Goal: Task Accomplishment & Management: Use online tool/utility

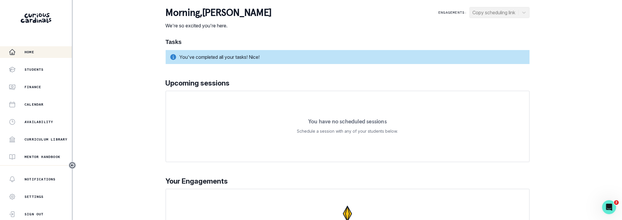
scroll to position [85, 0]
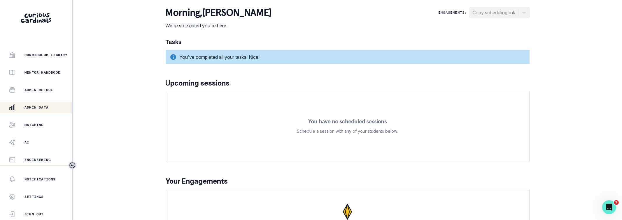
click at [32, 106] on p "Admin Data" at bounding box center [36, 107] width 24 height 5
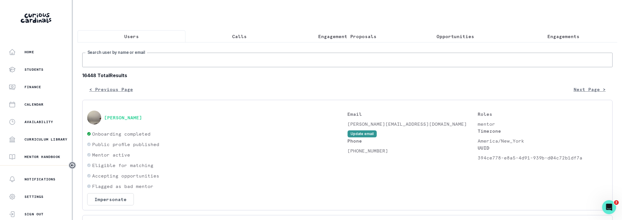
click at [245, 61] on input "Search user by name or email" at bounding box center [347, 60] width 531 height 15
type input "sai"
type input "[PERSON_NAME]"
click at [138, 117] on button "[PERSON_NAME]" at bounding box center [123, 118] width 38 height 6
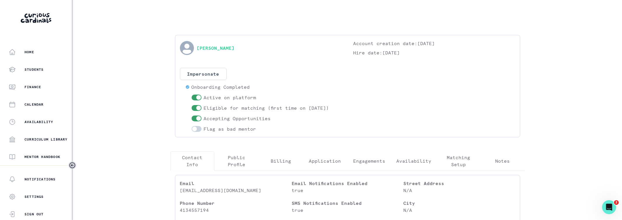
click at [363, 134] on div "[PERSON_NAME] Account creation date: [DATE] Hire date: [DATE] Impersonate Confi…" at bounding box center [347, 86] width 345 height 103
click at [359, 155] on button "Engagements" at bounding box center [369, 161] width 44 height 19
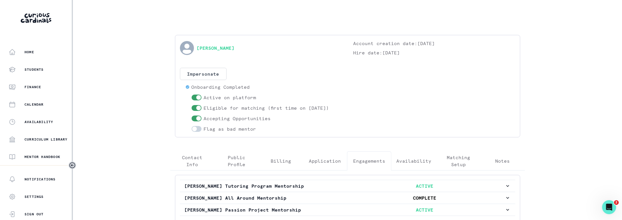
scroll to position [74, 0]
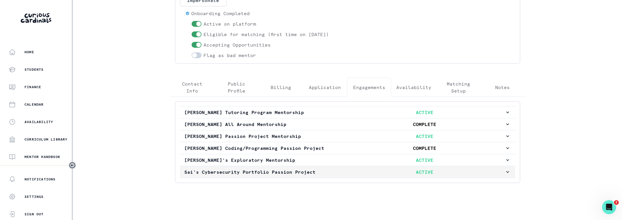
click at [307, 167] on button "Sai's Cybersecurity Portfolio Passion Project ACTIVE" at bounding box center [347, 173] width 335 height 12
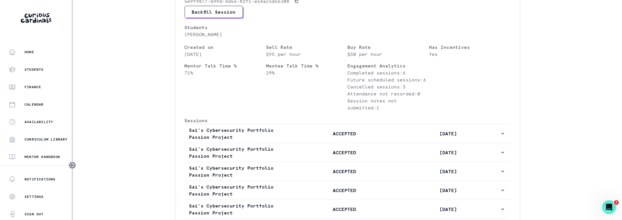
scroll to position [434, 0]
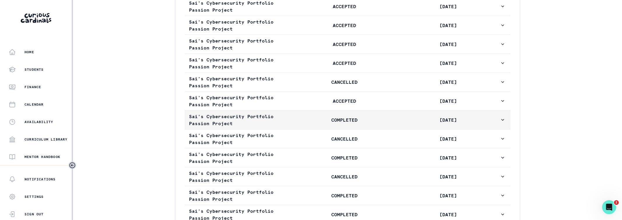
click at [324, 118] on p "COMPLETED" at bounding box center [345, 120] width 104 height 7
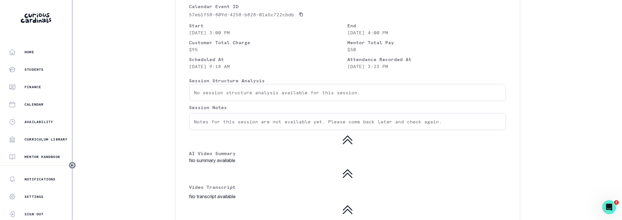
scroll to position [504, 0]
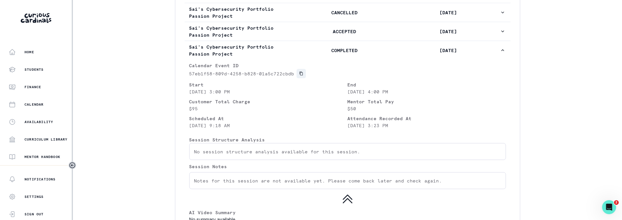
click at [299, 72] on icon "Copied to clipboard" at bounding box center [301, 74] width 4 height 4
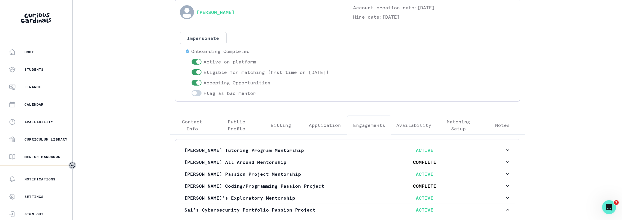
scroll to position [0, 0]
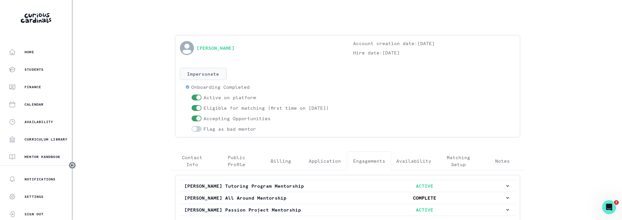
click at [222, 76] on button "Impersonate" at bounding box center [203, 74] width 47 height 12
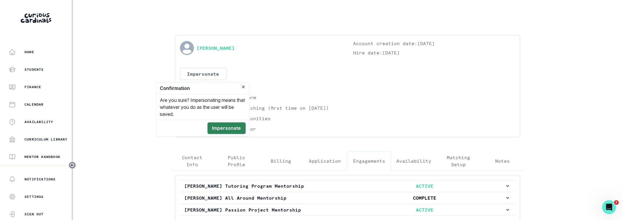
click at [217, 125] on button "Impersonate" at bounding box center [227, 129] width 38 height 12
